Goal: Task Accomplishment & Management: Complete application form

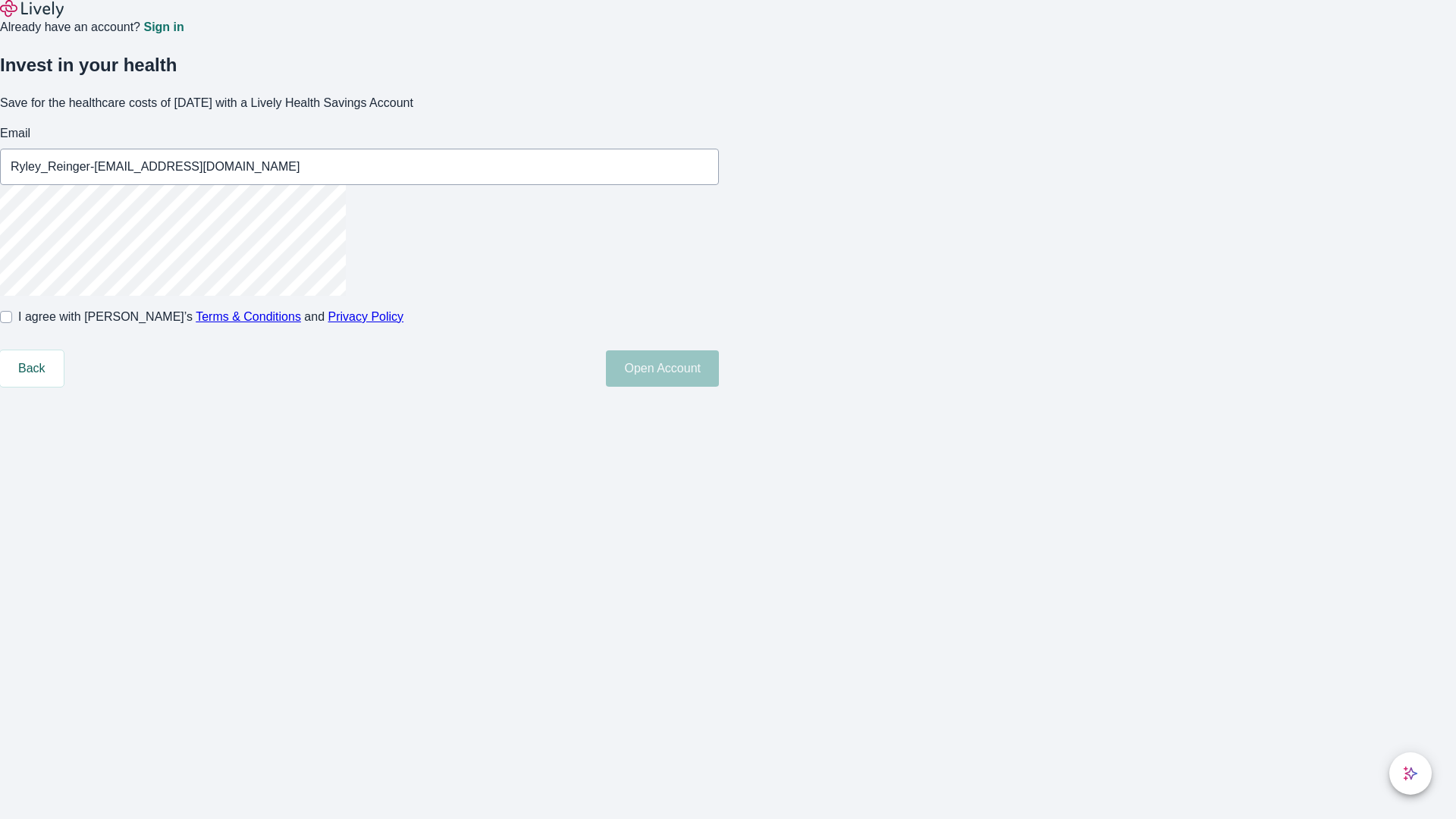
click at [13, 323] on input "I agree with Lively’s Terms & Conditions and Privacy Policy" at bounding box center [6, 317] width 13 height 13
checkbox input "true"
click at [718, 387] on button "Open Account" at bounding box center [662, 368] width 113 height 37
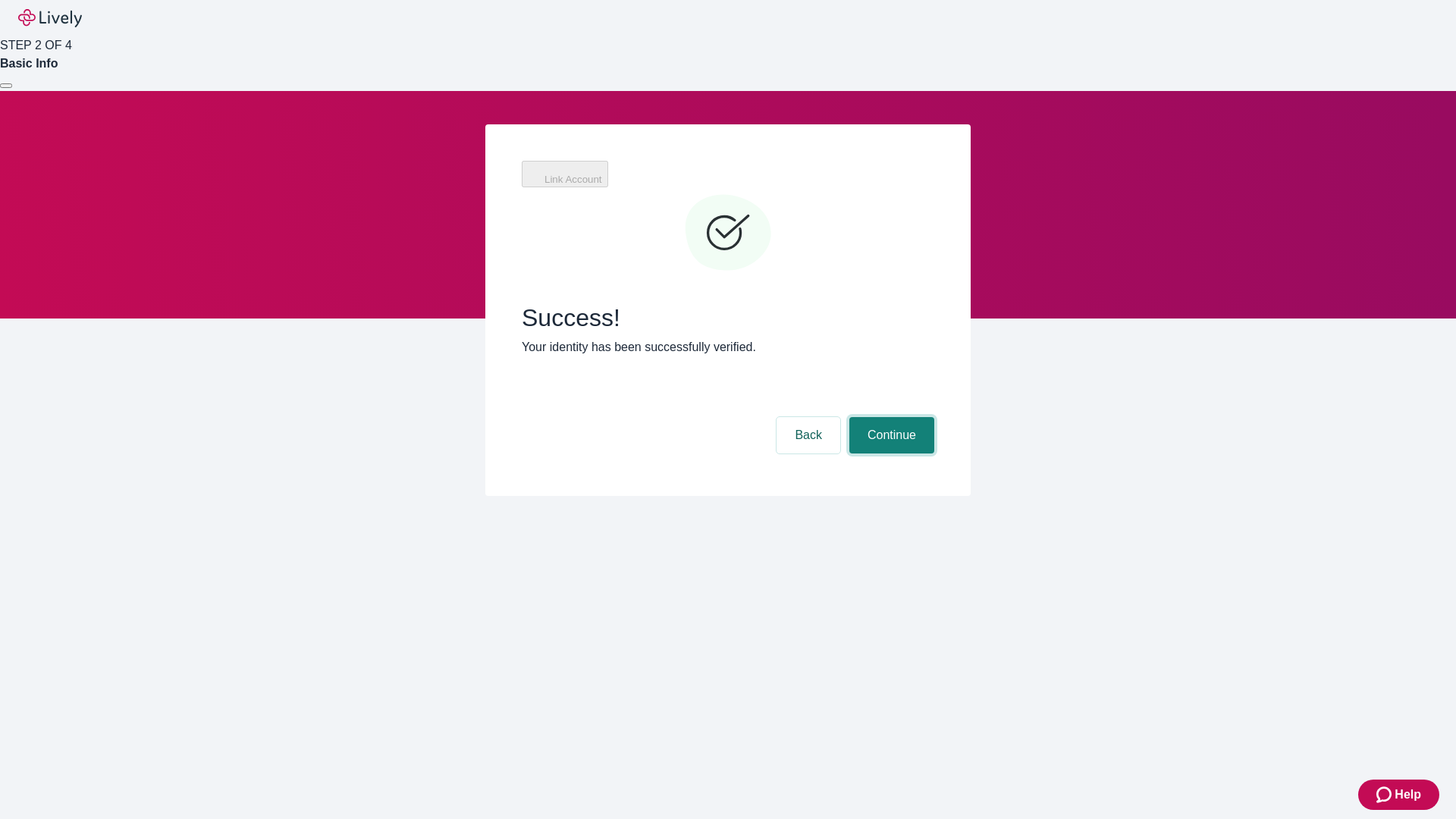
click at [889, 417] on button "Continue" at bounding box center [891, 435] width 85 height 37
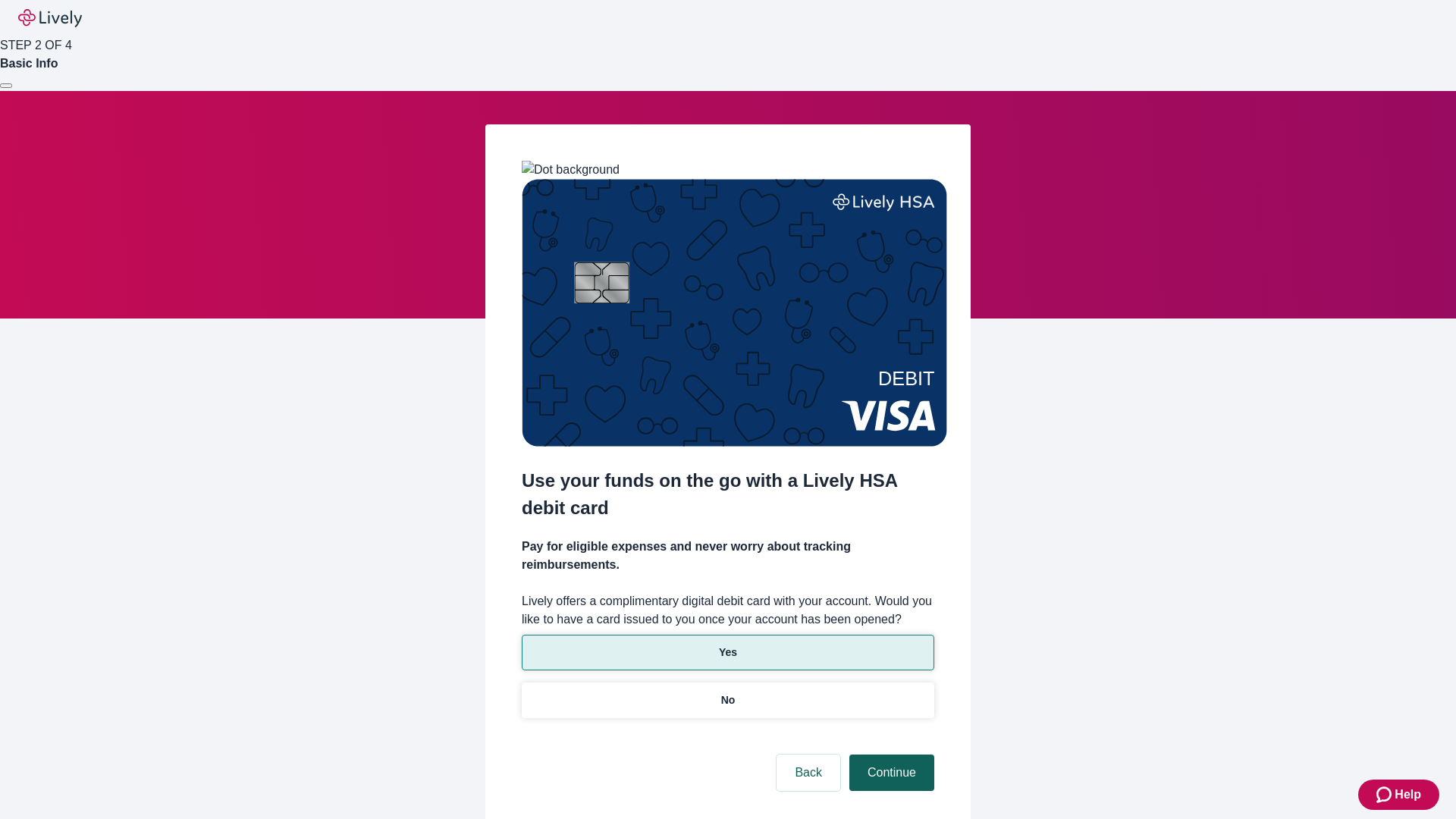
click at [727, 692] on p "No" at bounding box center [728, 700] width 15 height 15
click at [889, 754] on button "Continue" at bounding box center [891, 773] width 85 height 37
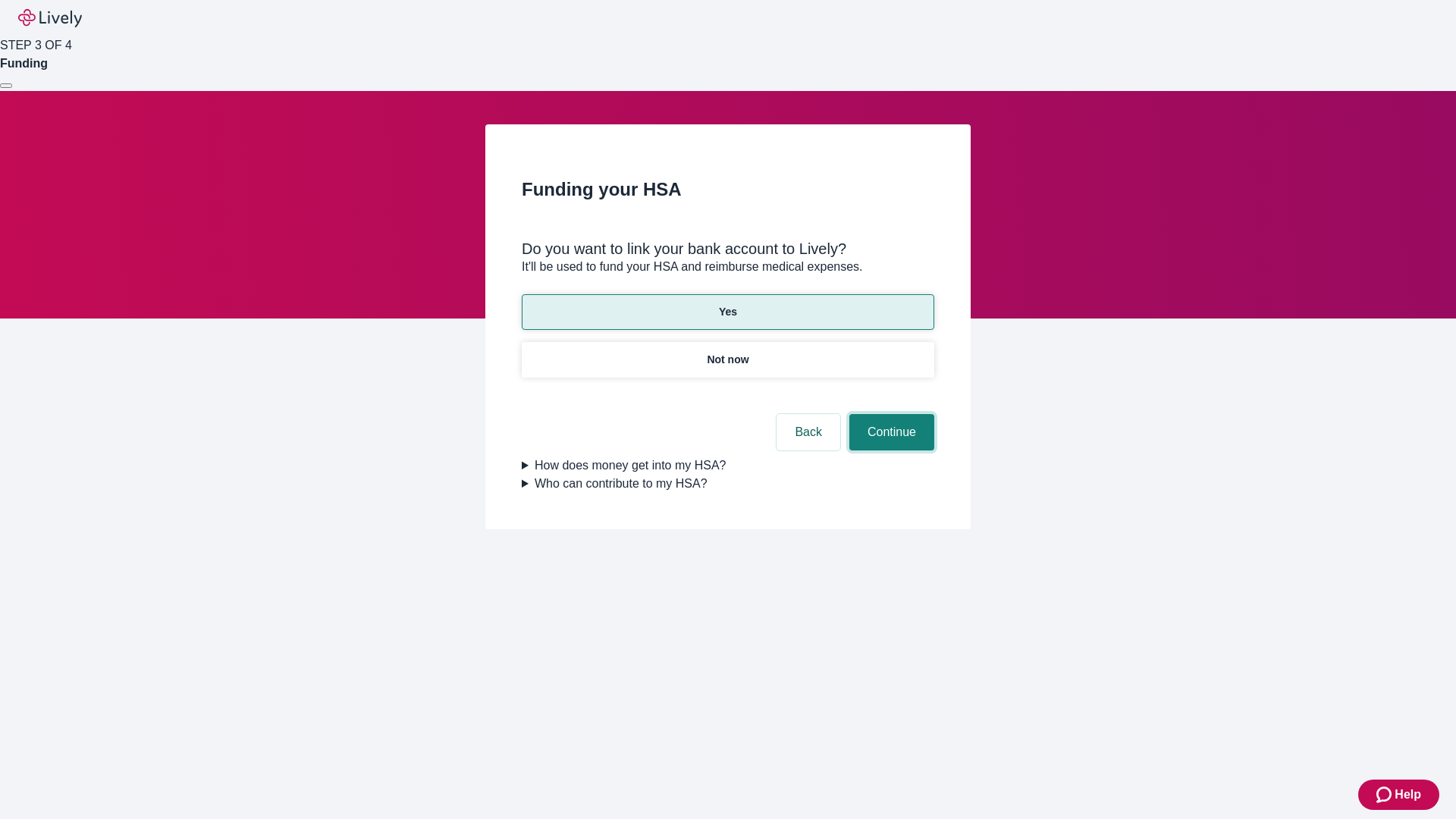
click at [889, 414] on button "Continue" at bounding box center [891, 432] width 85 height 37
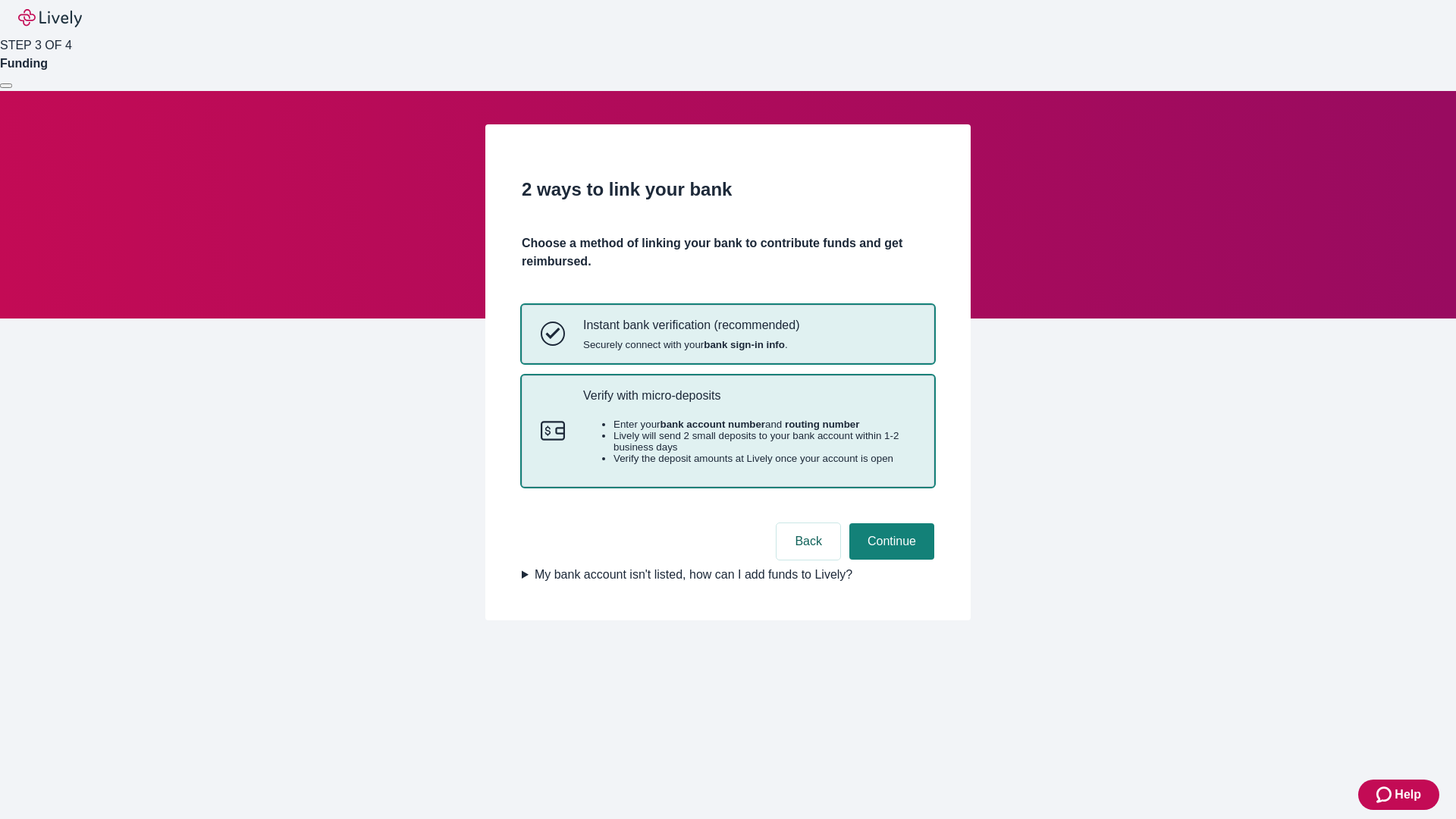
click at [748, 402] on p "Verify with micro-deposits" at bounding box center [749, 395] width 333 height 15
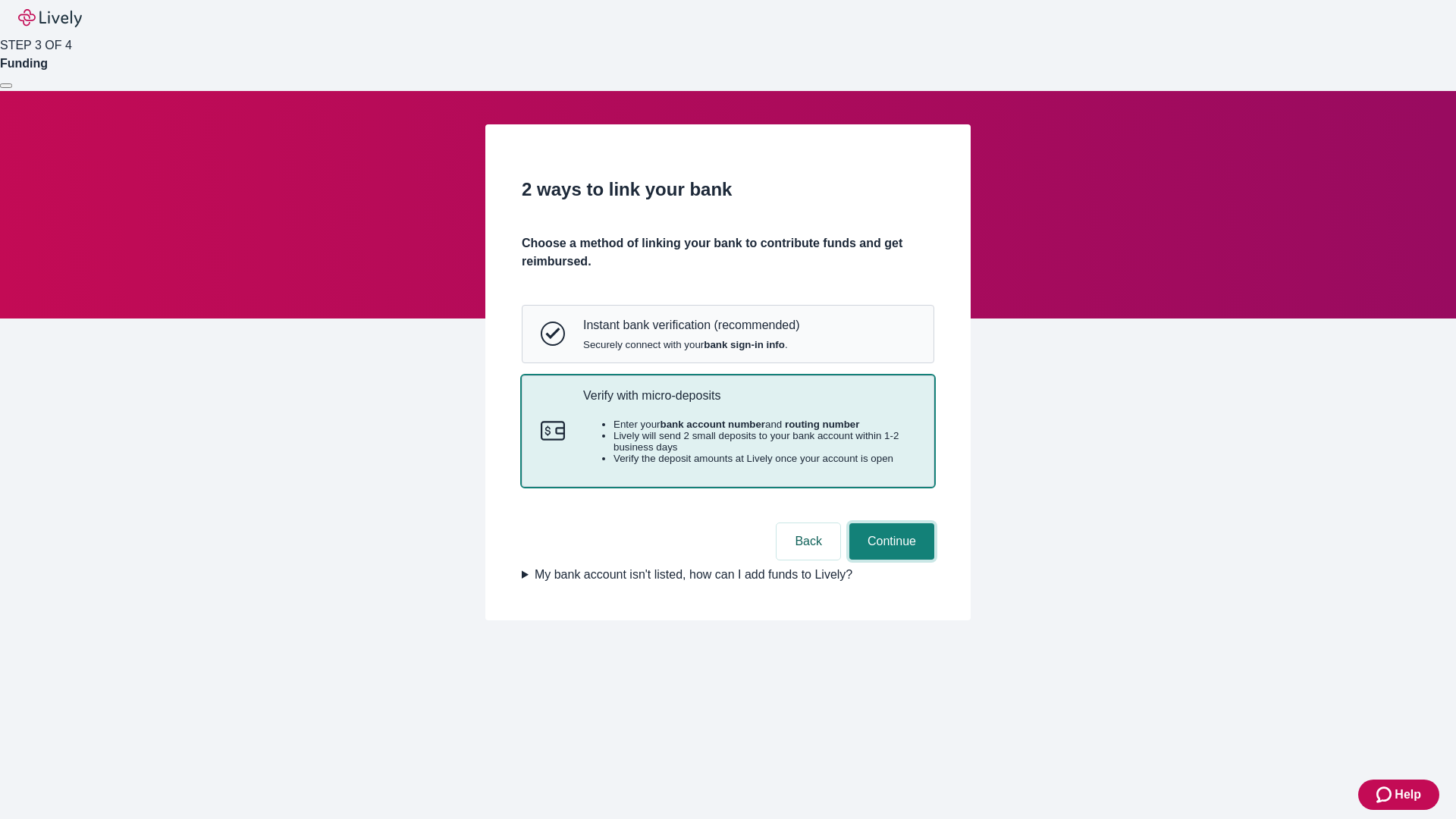
click at [889, 560] on button "Continue" at bounding box center [891, 541] width 85 height 37
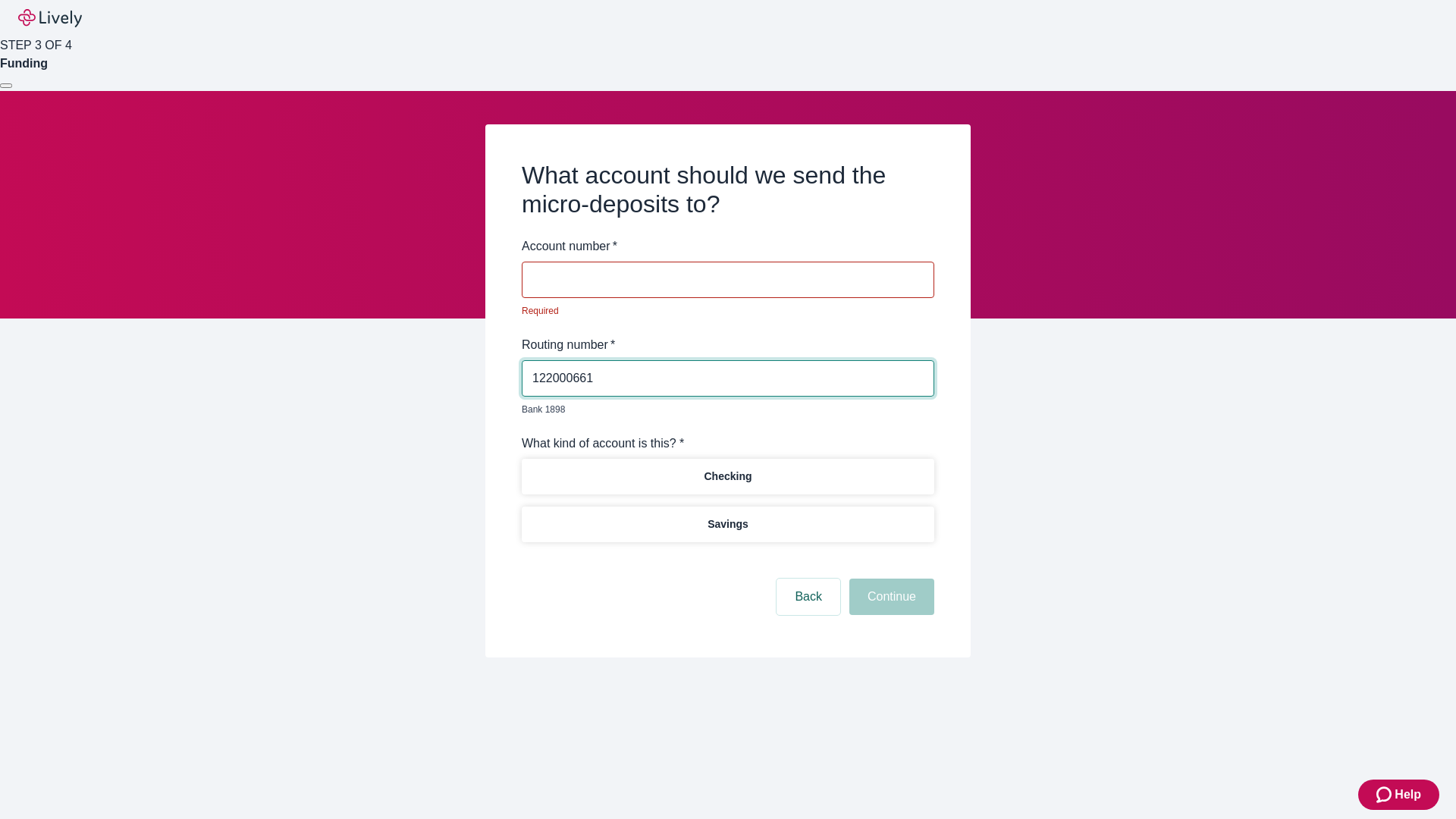
type input "122000661"
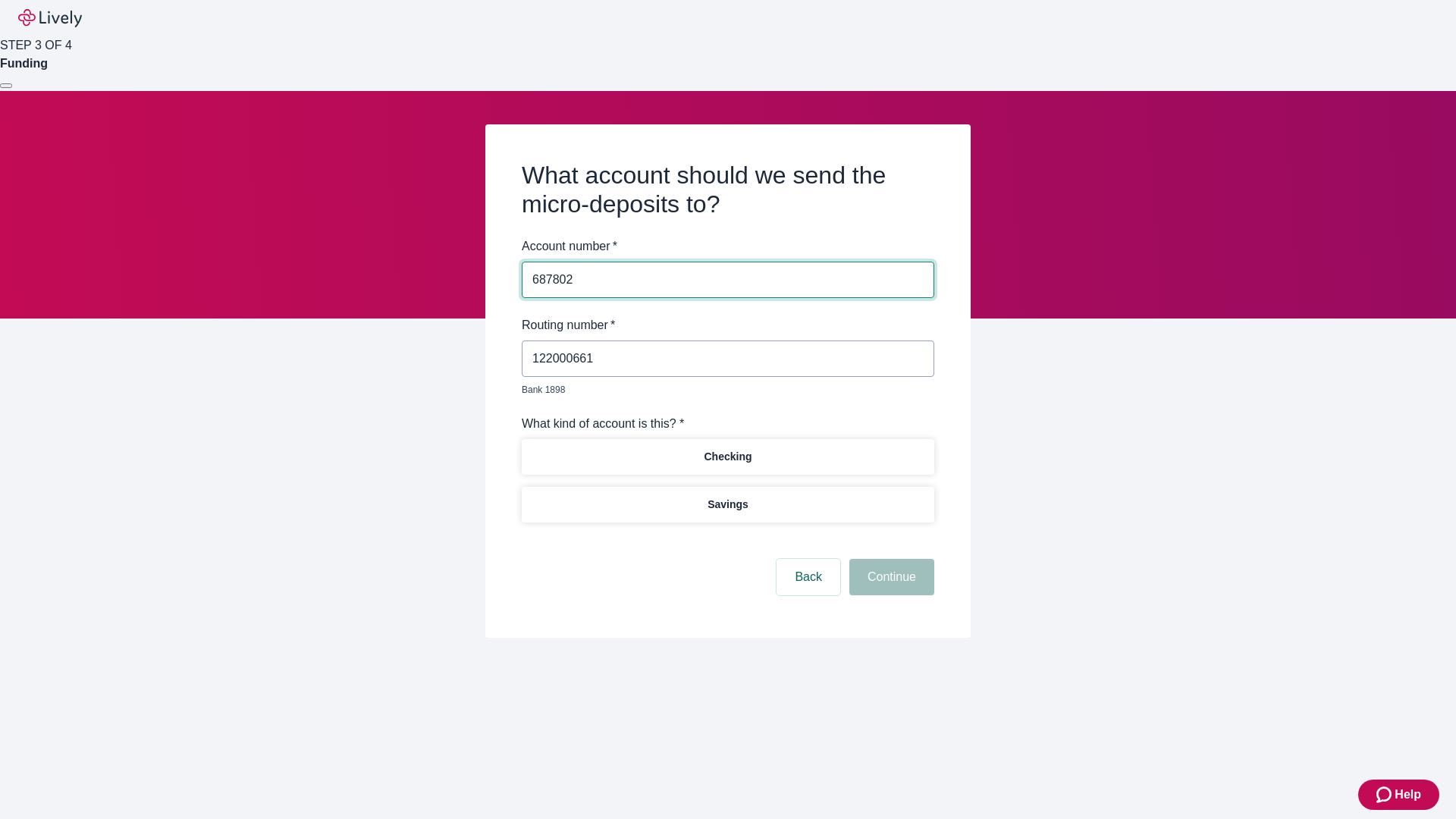
type input "687802"
click at [727, 449] on p "Checking" at bounding box center [727, 456] width 47 height 15
click at [889, 560] on button "Continue" at bounding box center [891, 577] width 85 height 37
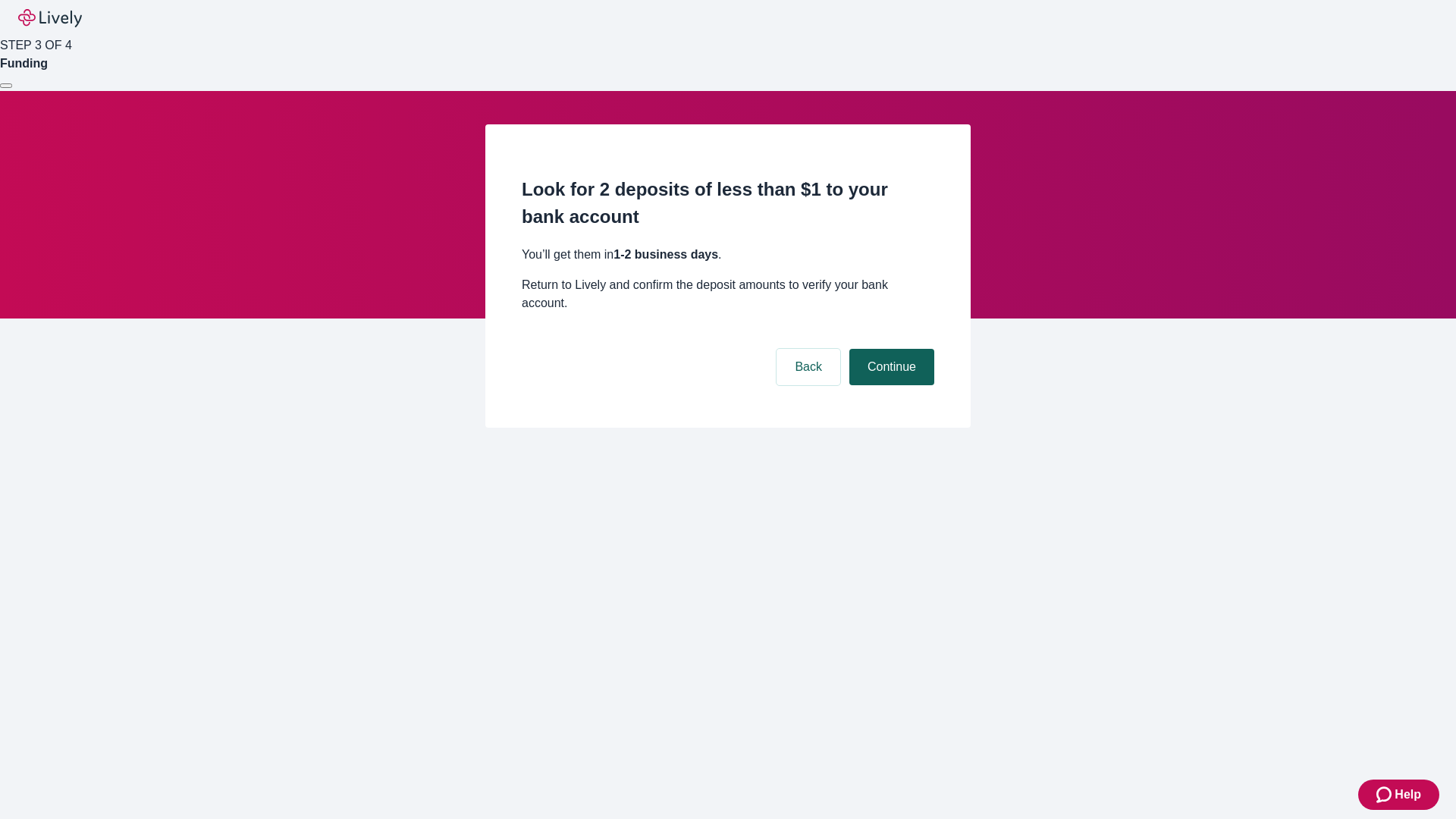
click at [889, 349] on button "Continue" at bounding box center [891, 367] width 85 height 37
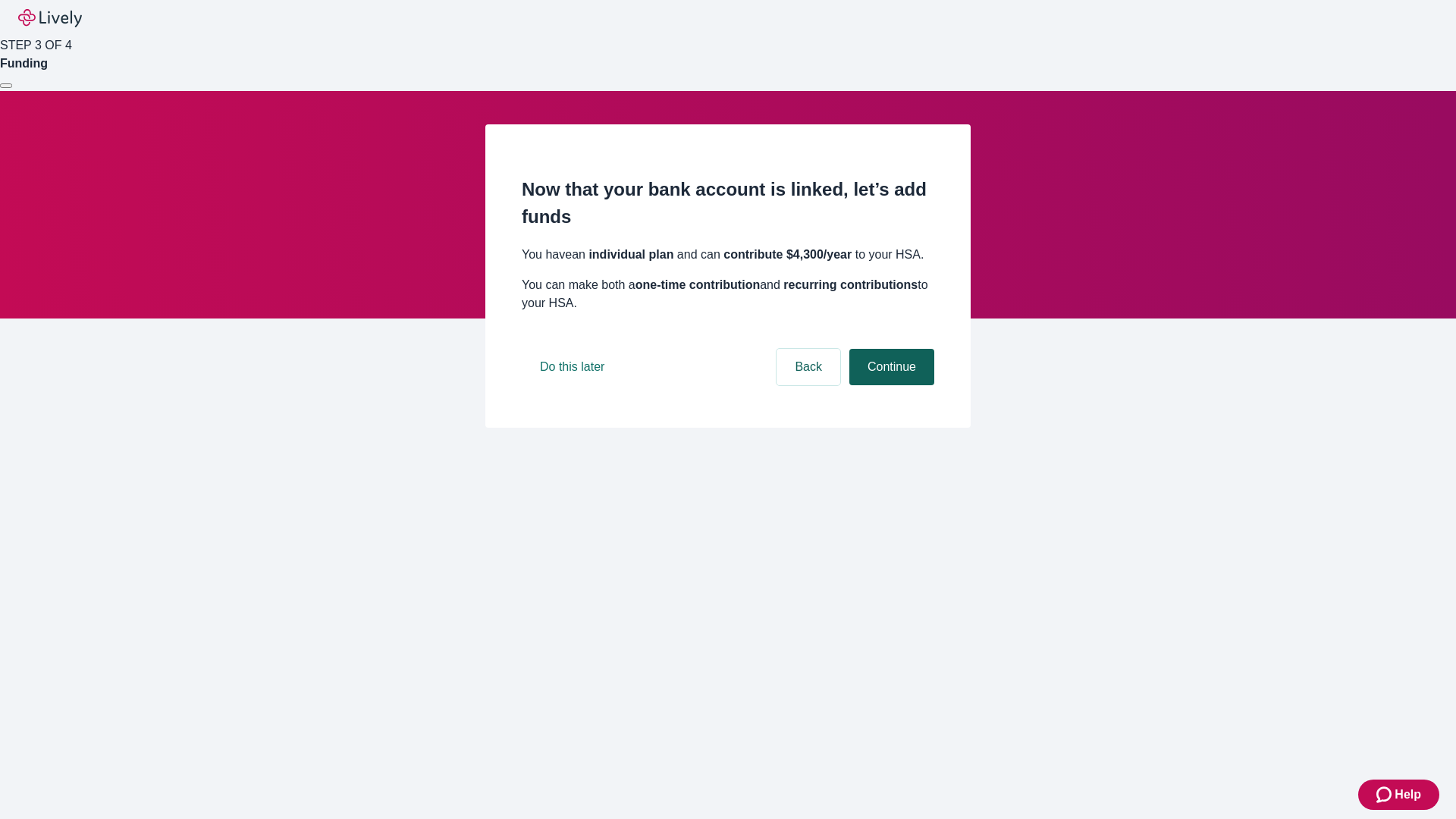
click at [889, 385] on button "Continue" at bounding box center [891, 367] width 85 height 37
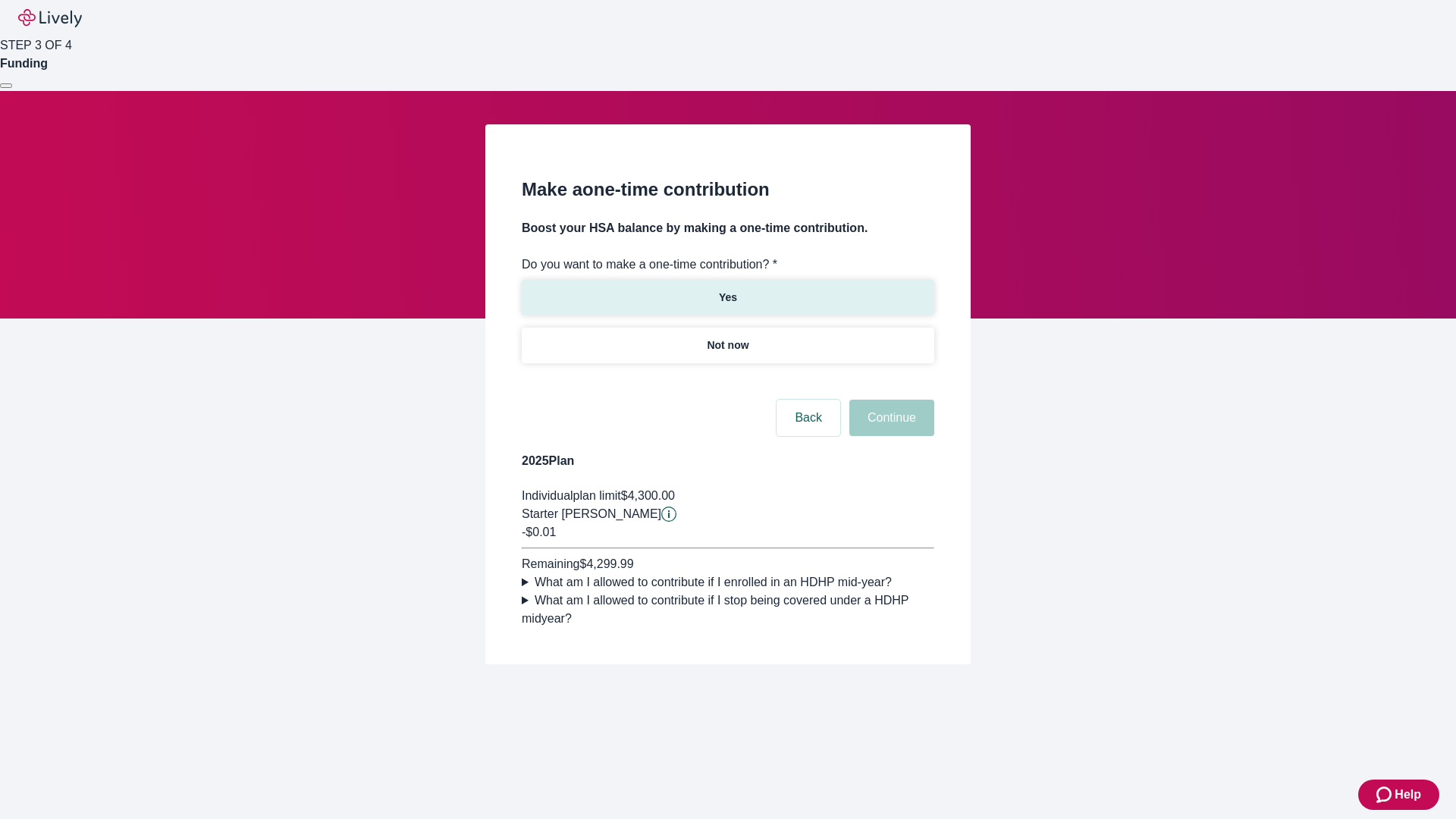
click at [727, 290] on p "Yes" at bounding box center [727, 298] width 18 height 15
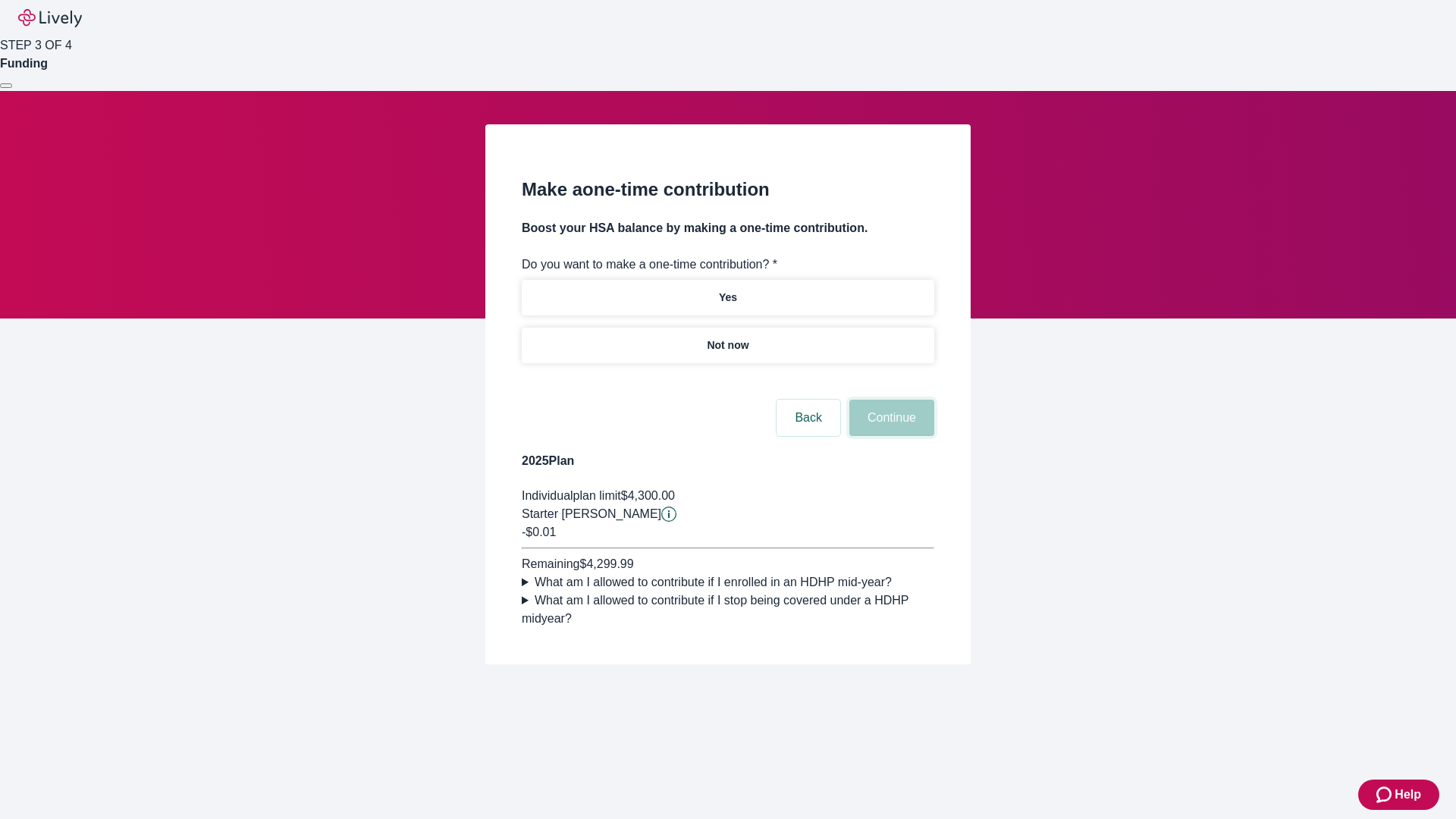
click at [889, 436] on button "Continue" at bounding box center [891, 418] width 85 height 37
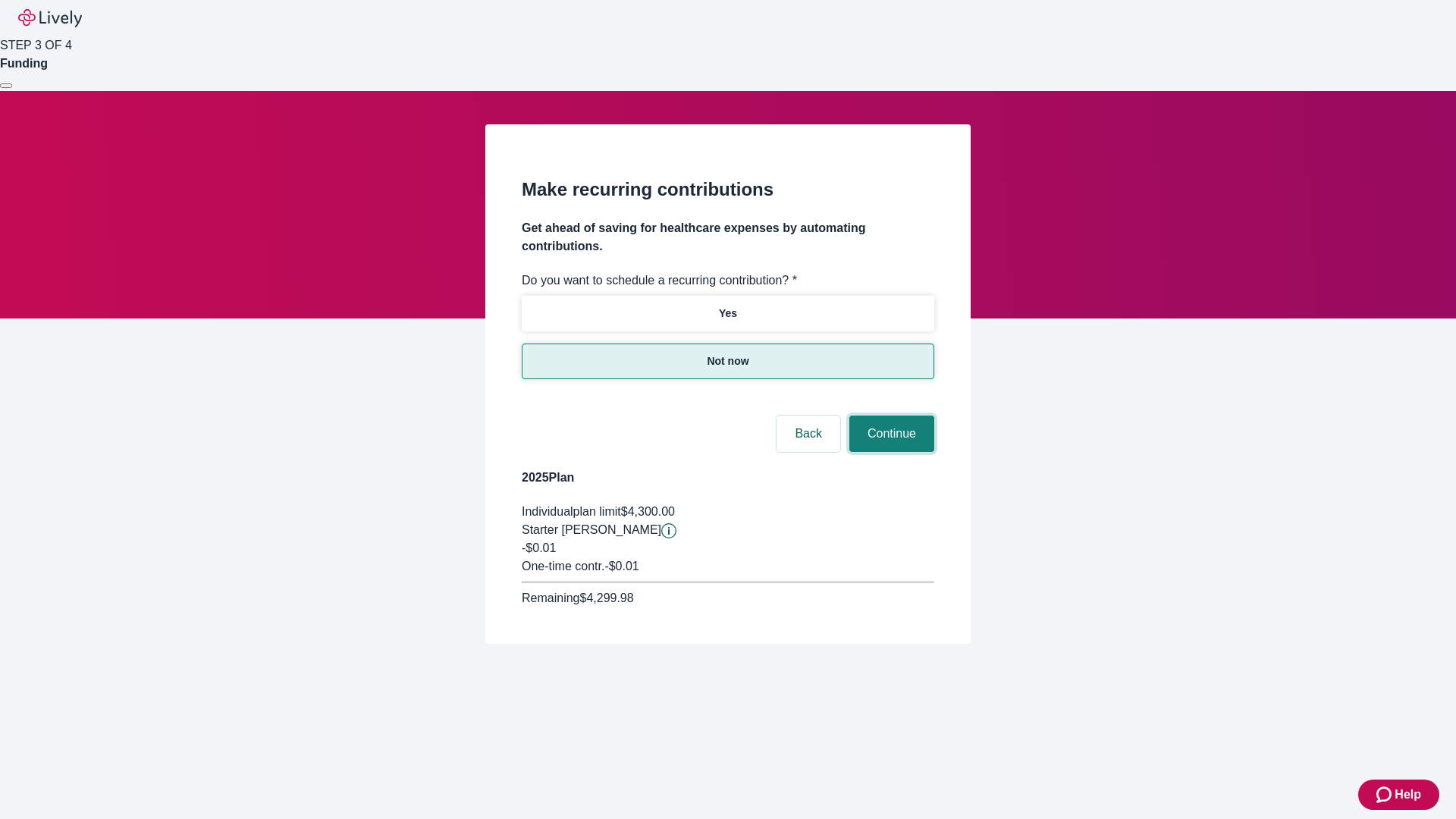
click at [889, 416] on button "Continue" at bounding box center [891, 434] width 85 height 37
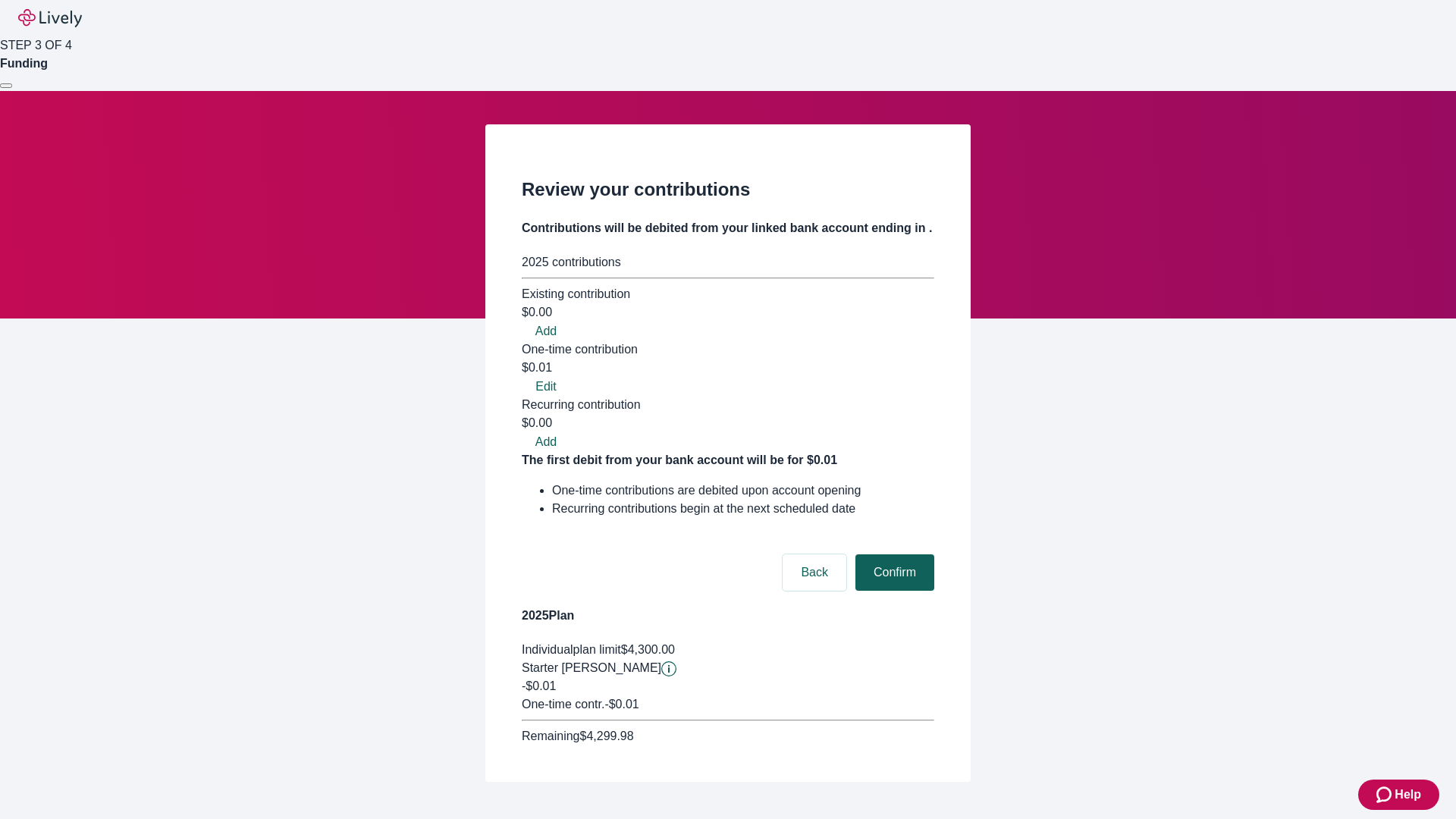
click at [892, 554] on button "Confirm" at bounding box center [895, 572] width 79 height 37
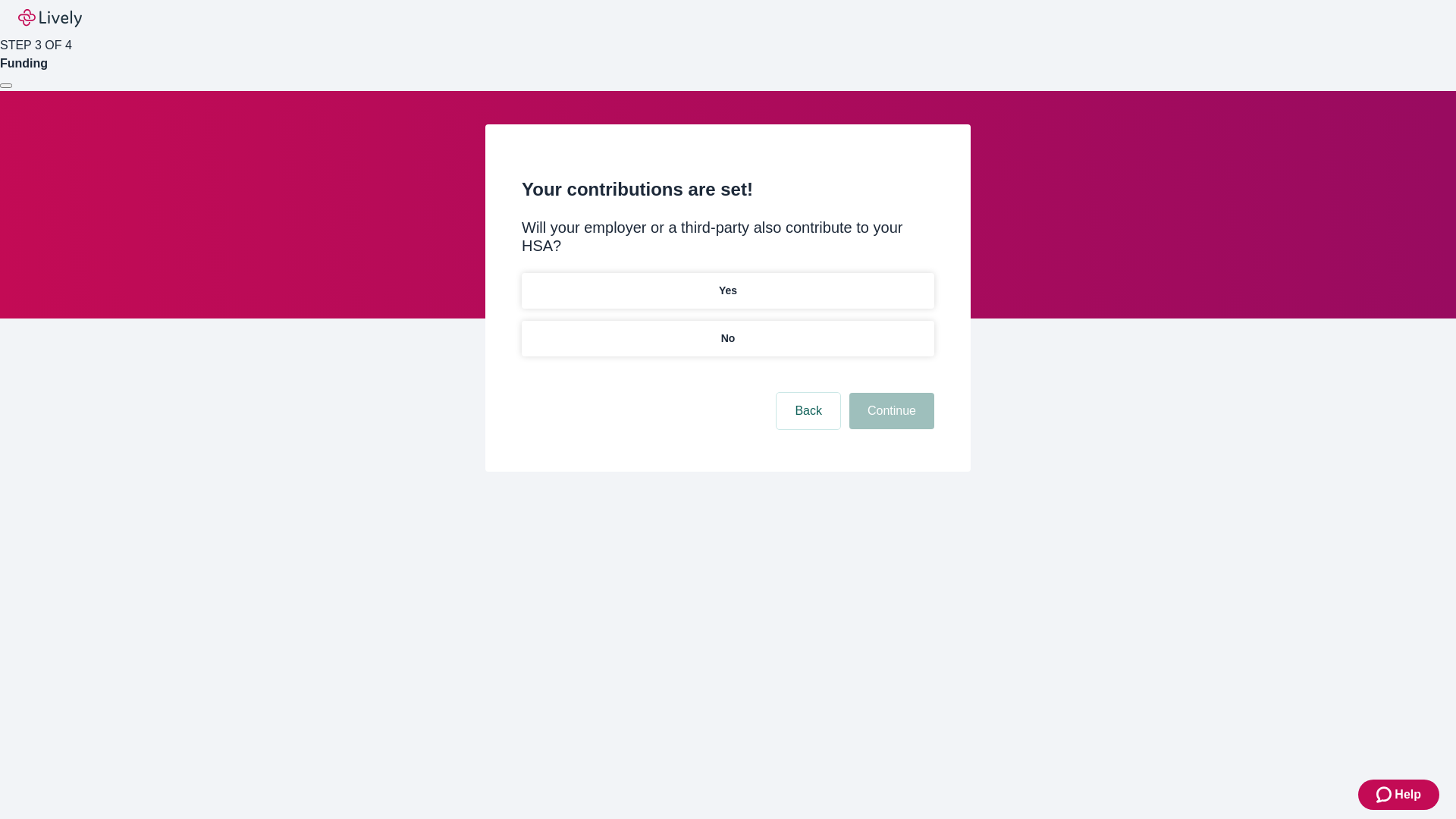
click at [727, 331] on p "No" at bounding box center [728, 338] width 15 height 15
click at [889, 393] on button "Continue" at bounding box center [891, 411] width 85 height 37
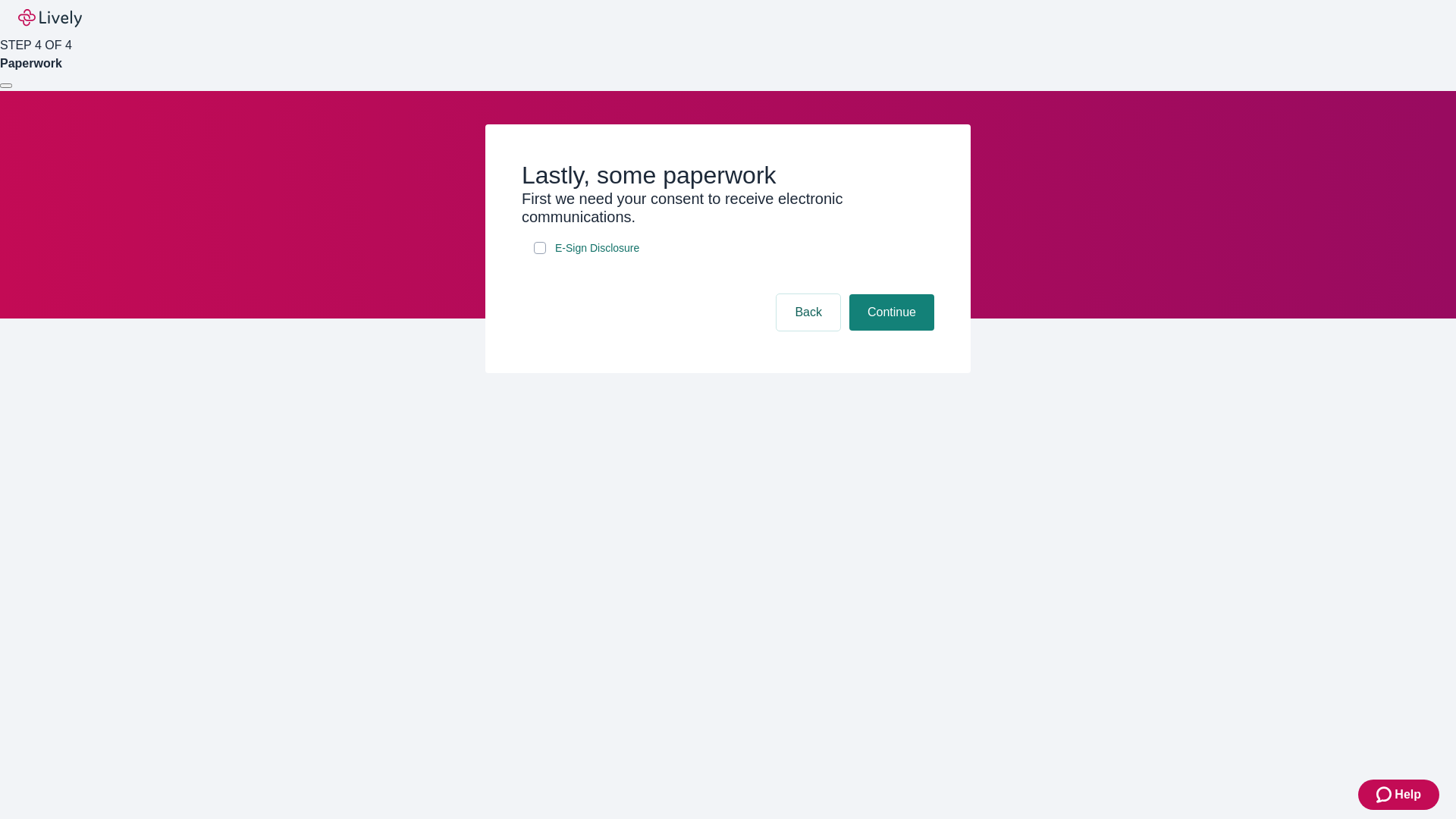
click at [539, 254] on input "E-Sign Disclosure" at bounding box center [539, 248] width 13 height 13
checkbox input "true"
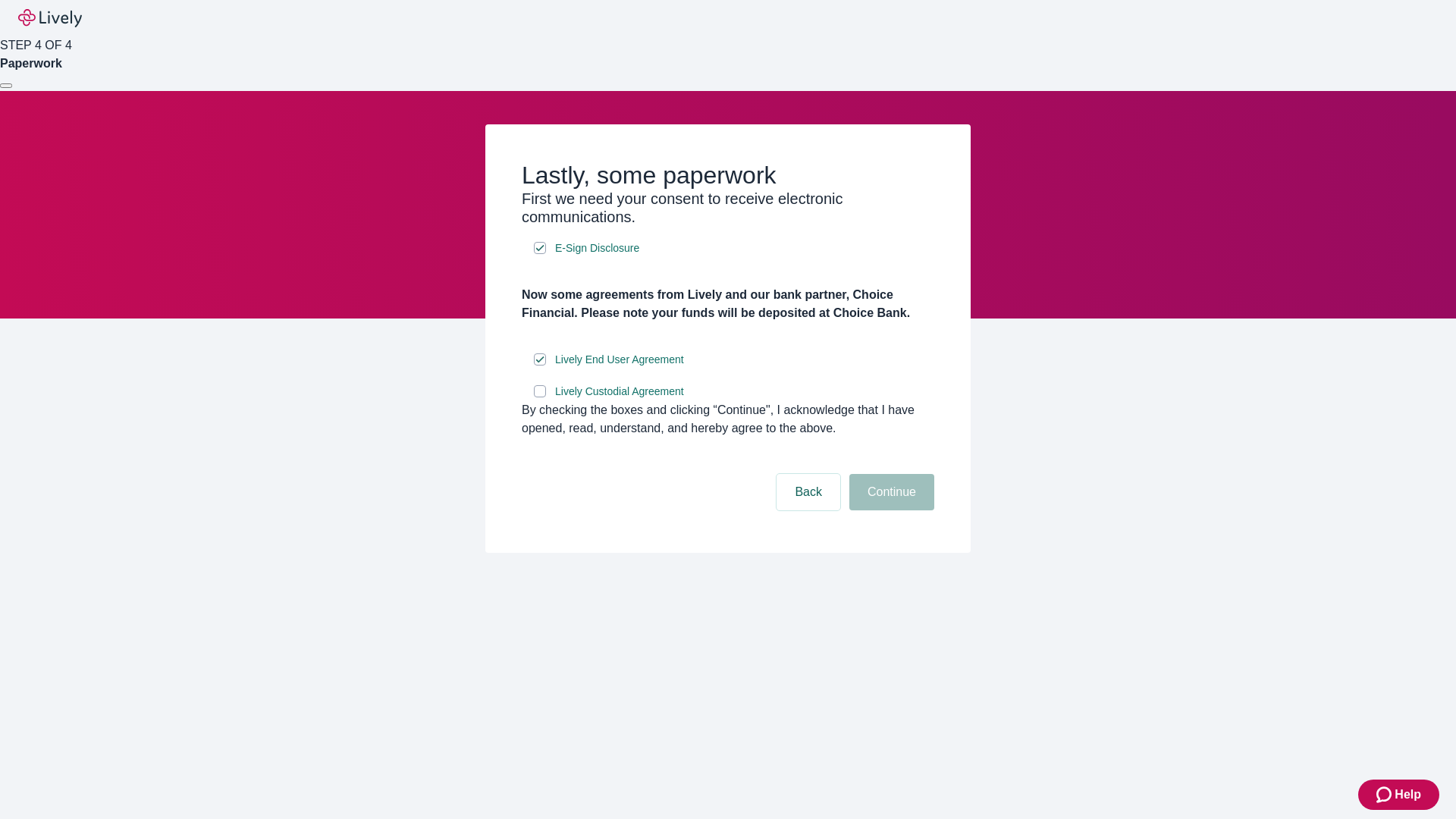
click at [539, 397] on input "Lively Custodial Agreement" at bounding box center [539, 391] width 13 height 13
checkbox input "true"
click at [889, 511] on button "Continue" at bounding box center [891, 492] width 85 height 37
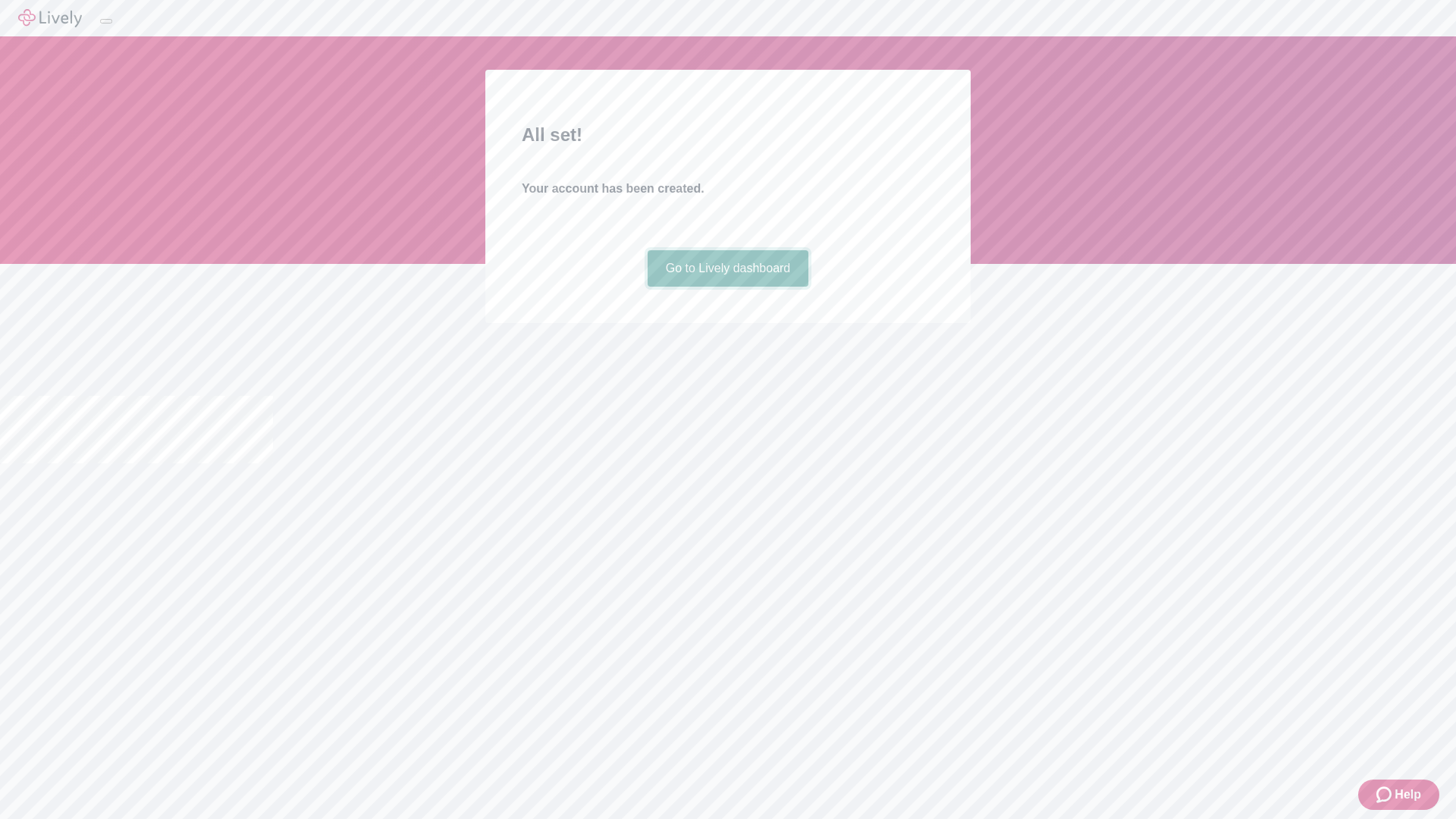
click at [727, 286] on link "Go to Lively dashboard" at bounding box center [728, 269] width 161 height 37
